Goal: Transaction & Acquisition: Purchase product/service

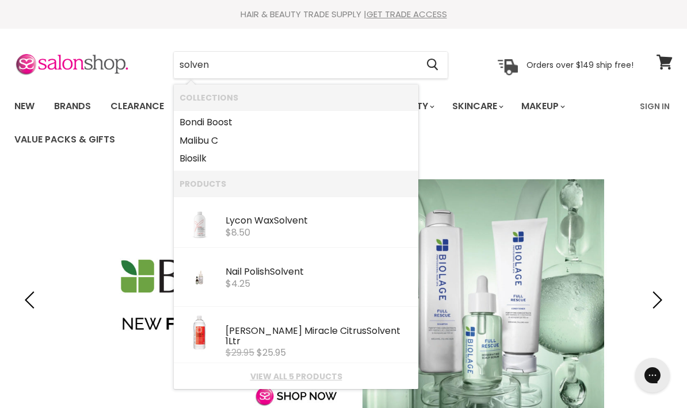
type input "solvent"
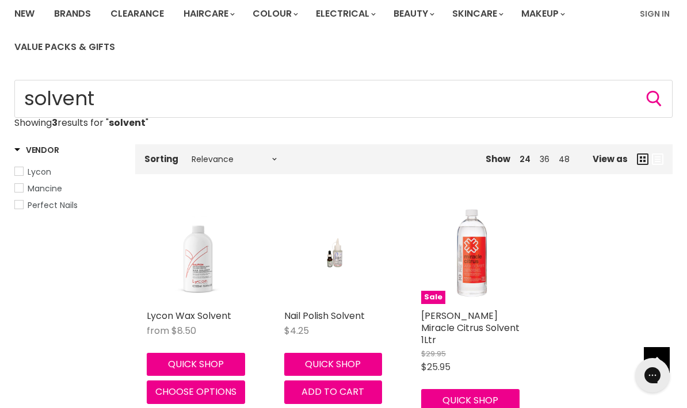
click at [338, 321] on link "Nail Polish Solvent" at bounding box center [324, 315] width 81 height 13
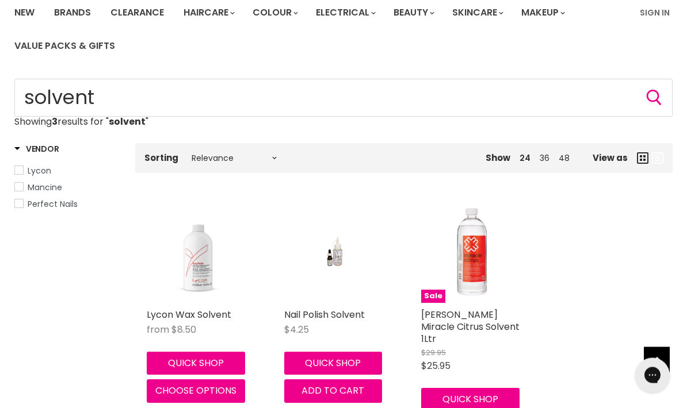
scroll to position [94, 0]
click at [202, 281] on img "Main content" at bounding box center [198, 252] width 103 height 103
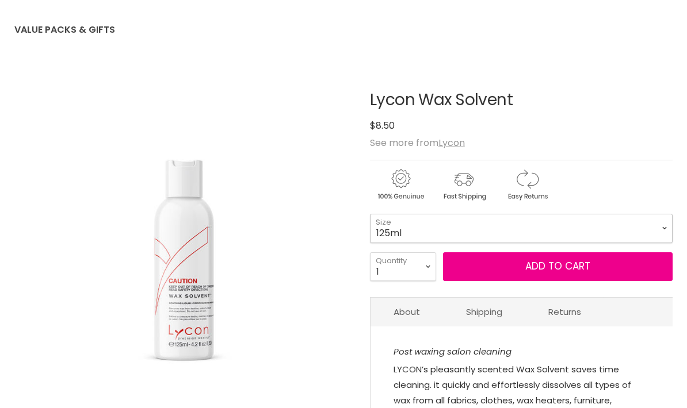
click at [558, 228] on select "125ml 500ml 1 Litre" at bounding box center [521, 228] width 303 height 29
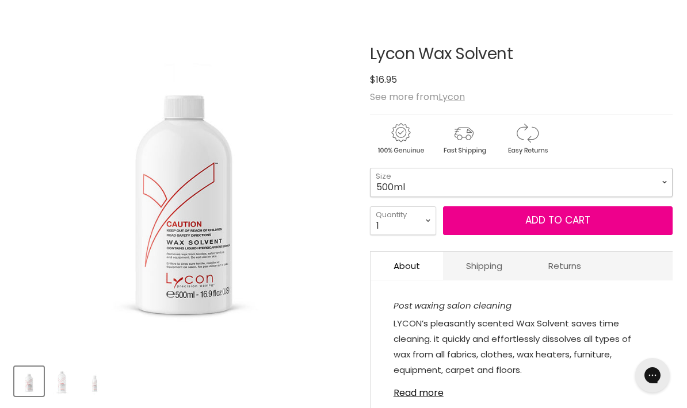
click at [576, 189] on select "125ml 500ml 1 Litre" at bounding box center [521, 182] width 303 height 29
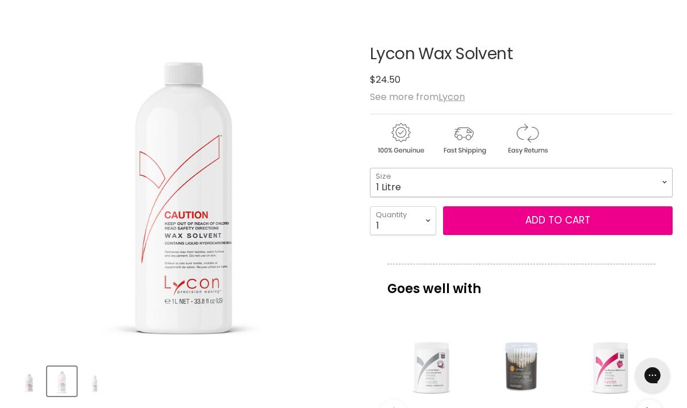
click at [562, 189] on select "125ml 500ml 1 Litre" at bounding box center [521, 182] width 303 height 29
select select "500ml"
